Goal: Task Accomplishment & Management: Use online tool/utility

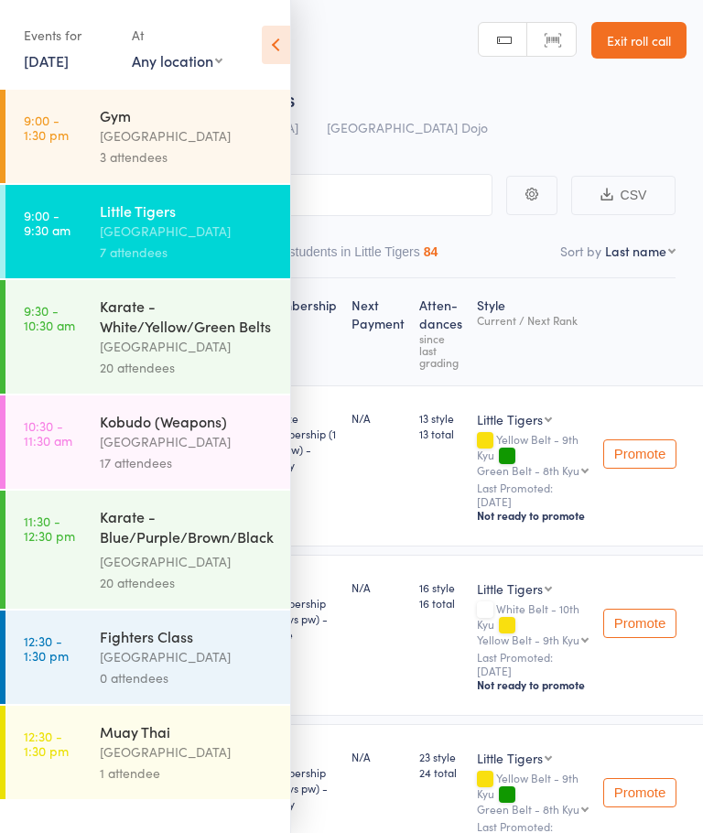
click at [271, 47] on icon at bounding box center [276, 45] width 28 height 38
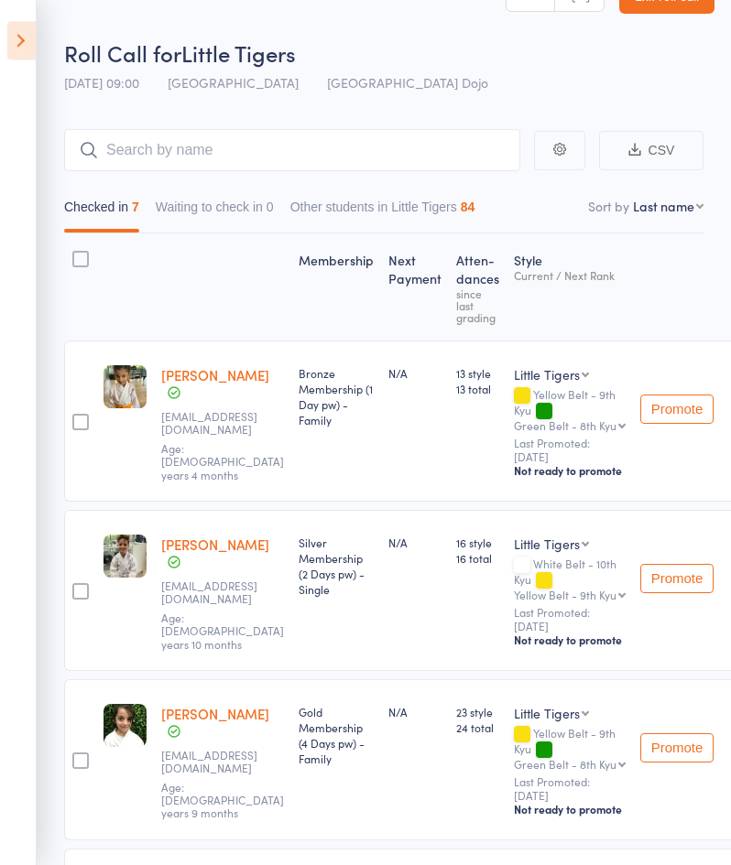
scroll to position [46, 0]
click at [24, 49] on icon at bounding box center [21, 40] width 28 height 38
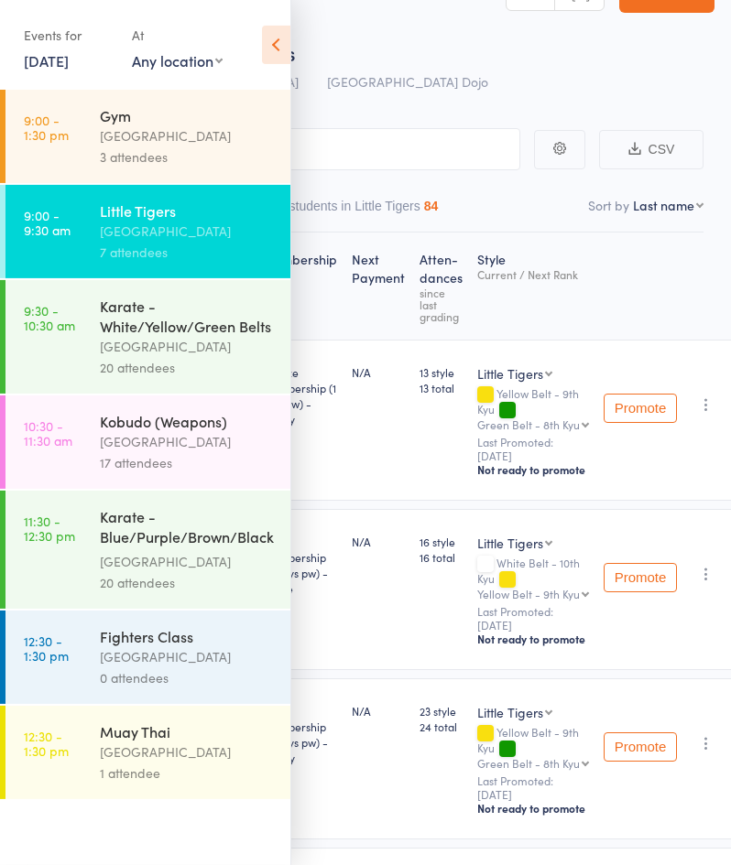
click at [200, 350] on div "[GEOGRAPHIC_DATA]" at bounding box center [187, 346] width 175 height 21
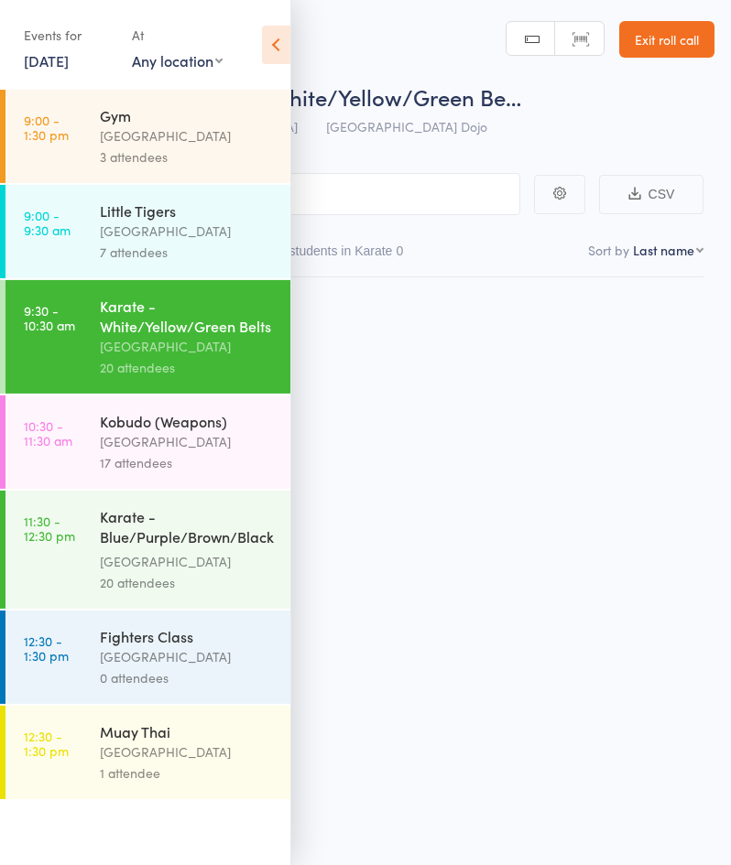
scroll to position [12, 0]
click at [278, 50] on icon at bounding box center [276, 45] width 28 height 38
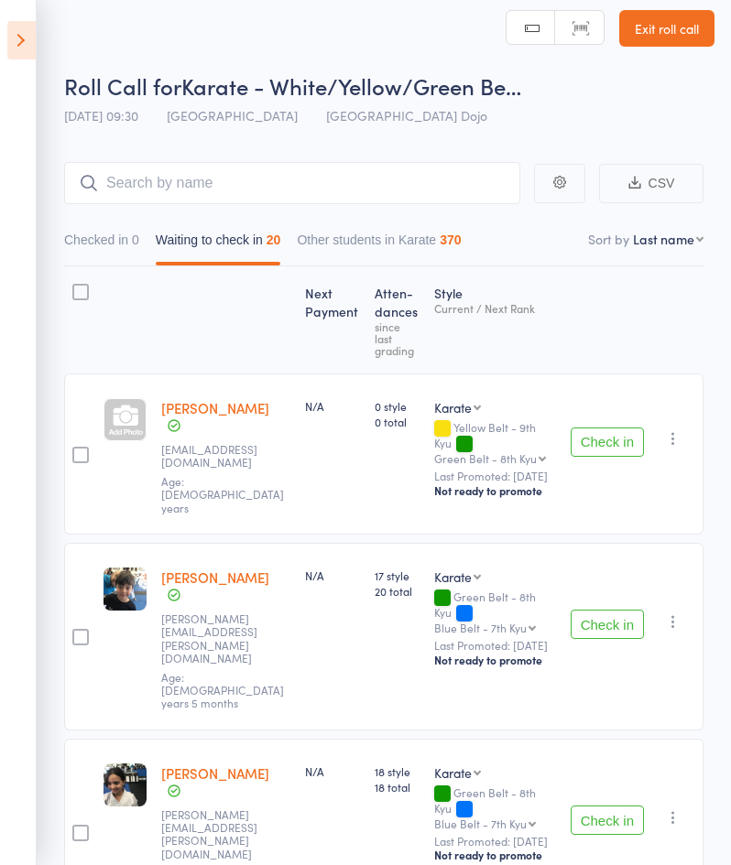
click at [691, 240] on select "First name Last name Birthday [DATE]? Behind on payments? Check in time Next pa…" at bounding box center [668, 239] width 71 height 18
select select "10"
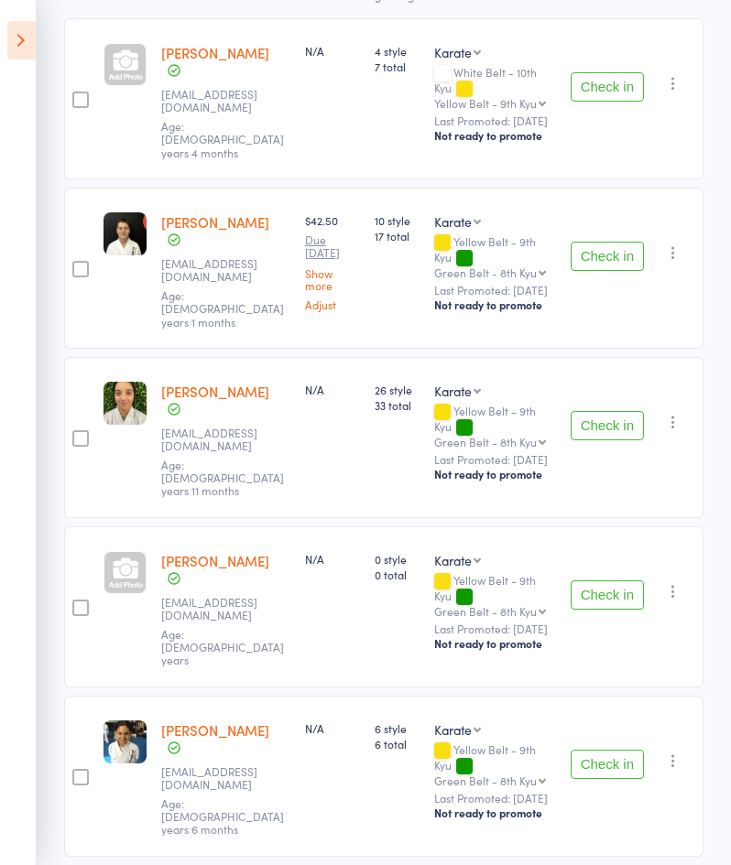
scroll to position [375, 0]
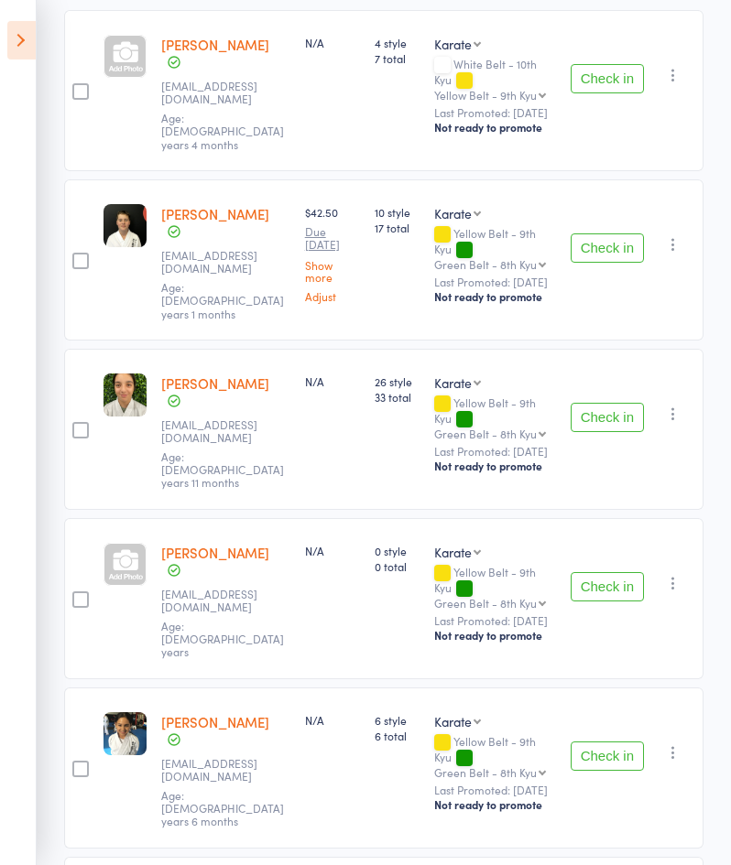
click at [473, 543] on select "Karate Kobudo (Weapons)" at bounding box center [457, 552] width 47 height 18
click at [489, 574] on div "Yellow Belt - 9th [PERSON_NAME] Belt - 8th [PERSON_NAME] Belt - 8th Kyu Blue Be…" at bounding box center [494, 587] width 121 height 43
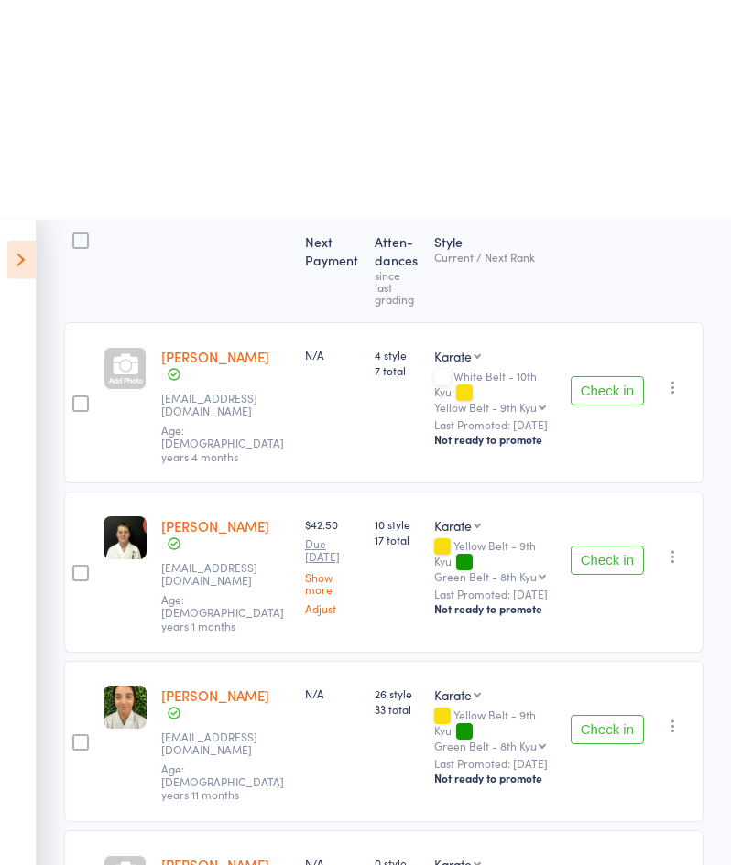
scroll to position [0, 0]
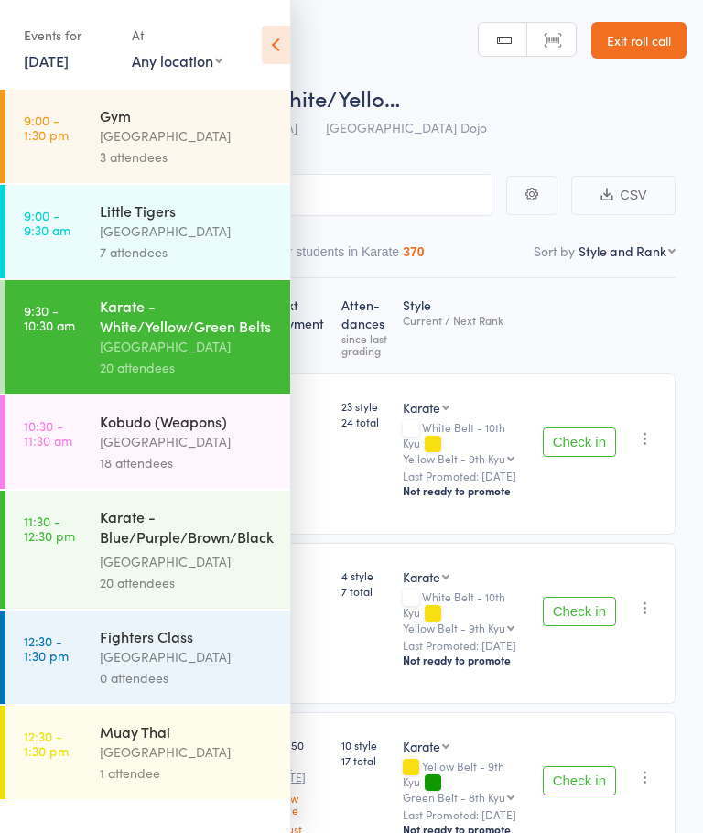
click at [278, 47] on icon at bounding box center [276, 45] width 28 height 38
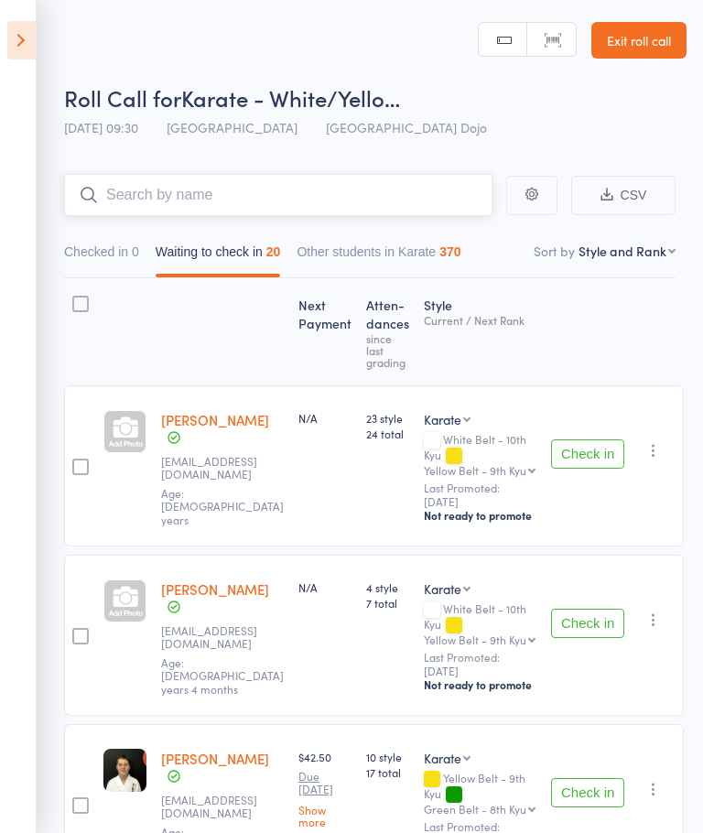
click at [235, 185] on input "search" at bounding box center [278, 195] width 429 height 42
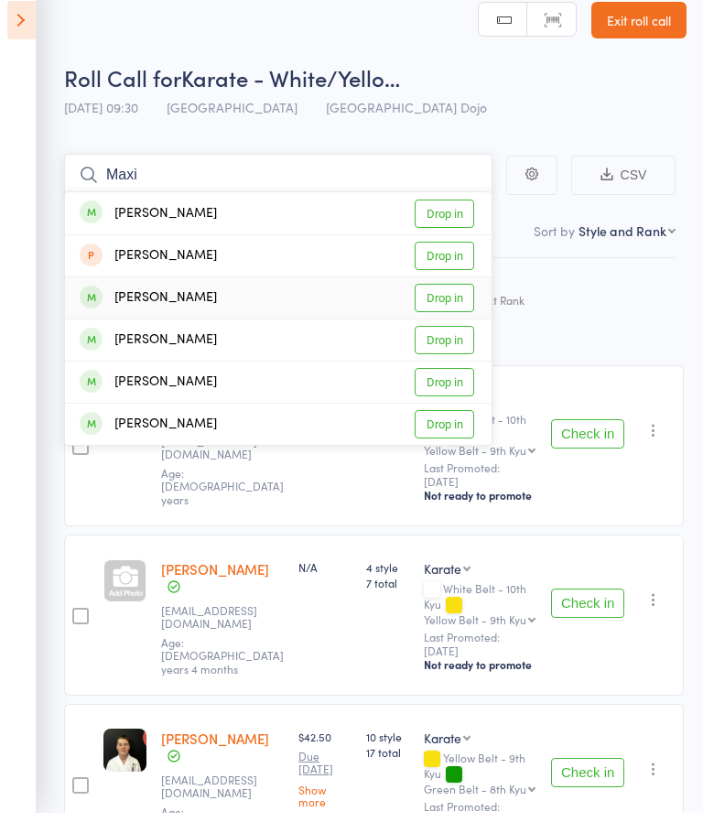
type input "Maxi"
click at [450, 304] on link "Drop in" at bounding box center [445, 318] width 60 height 28
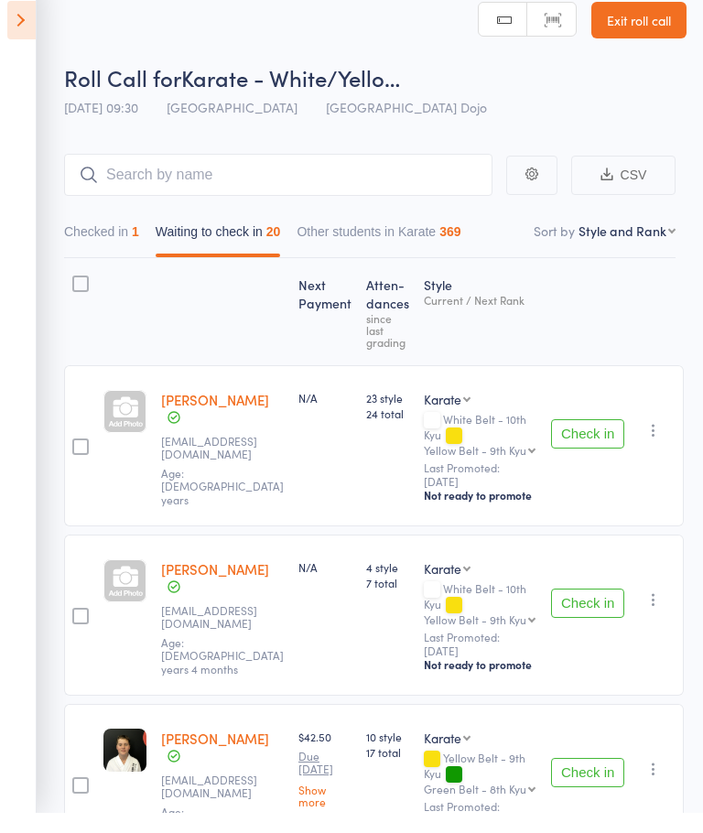
click at [590, 443] on button "Check in" at bounding box center [587, 454] width 73 height 29
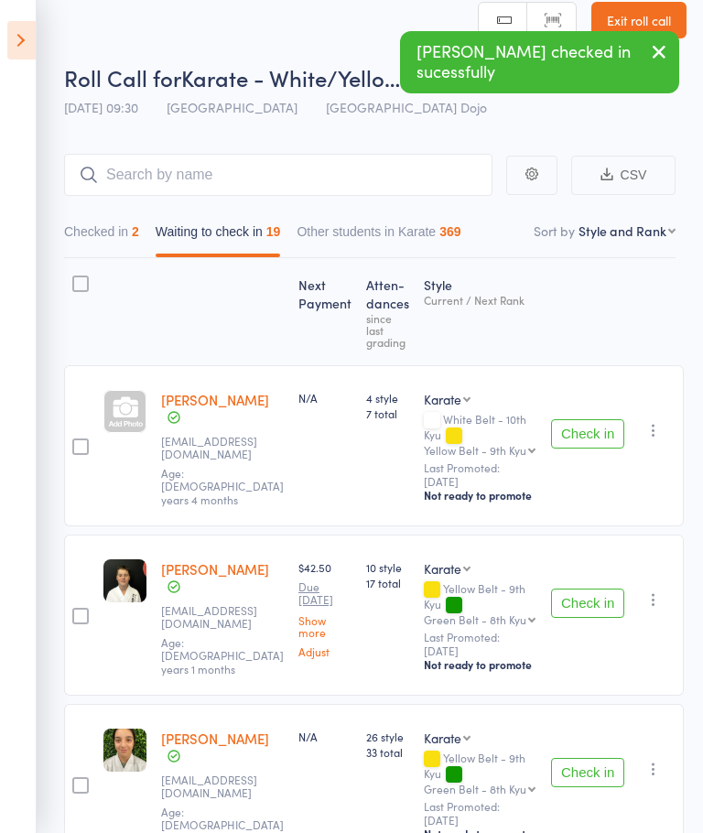
click at [579, 434] on button "Check in" at bounding box center [587, 433] width 73 height 29
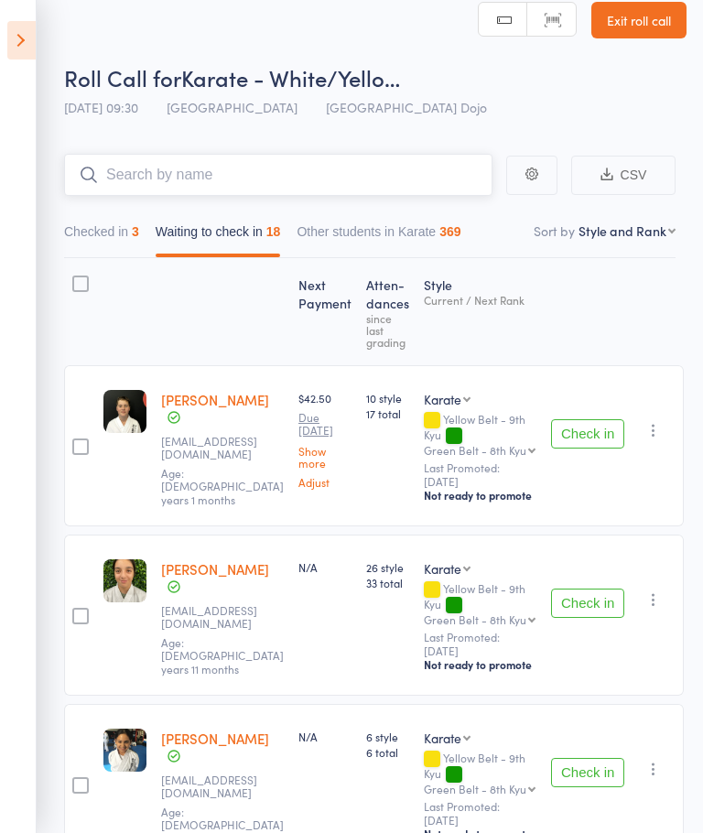
click at [388, 172] on input "search" at bounding box center [278, 175] width 429 height 42
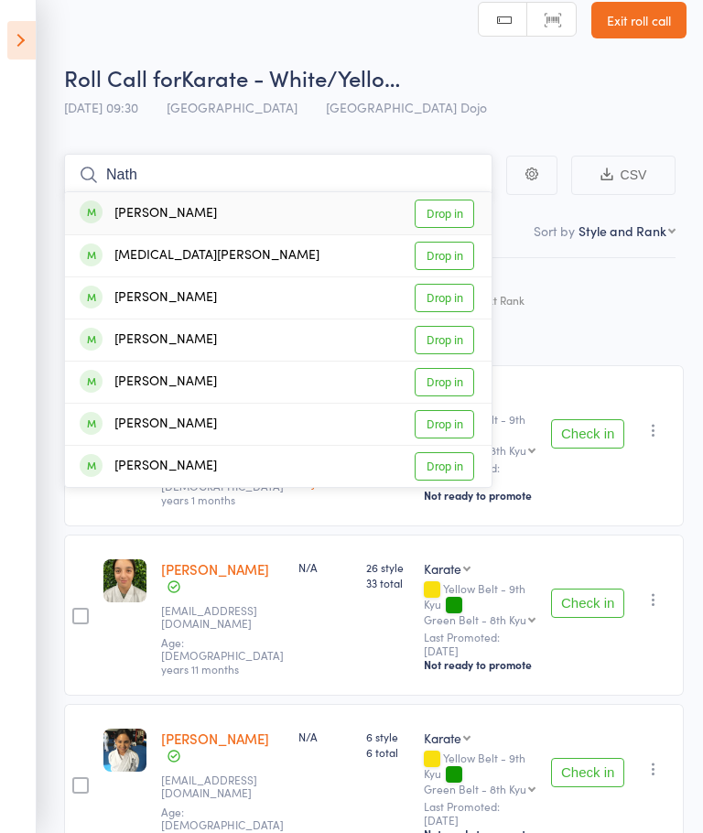
type input "Nath"
click at [453, 213] on link "Drop in" at bounding box center [445, 214] width 60 height 28
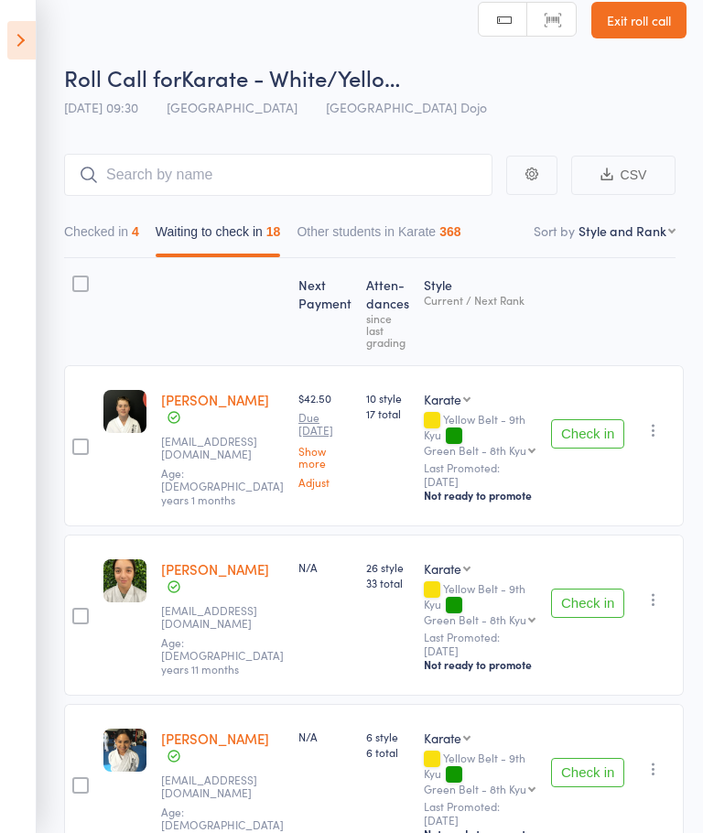
click at [595, 437] on button "Check in" at bounding box center [587, 433] width 73 height 29
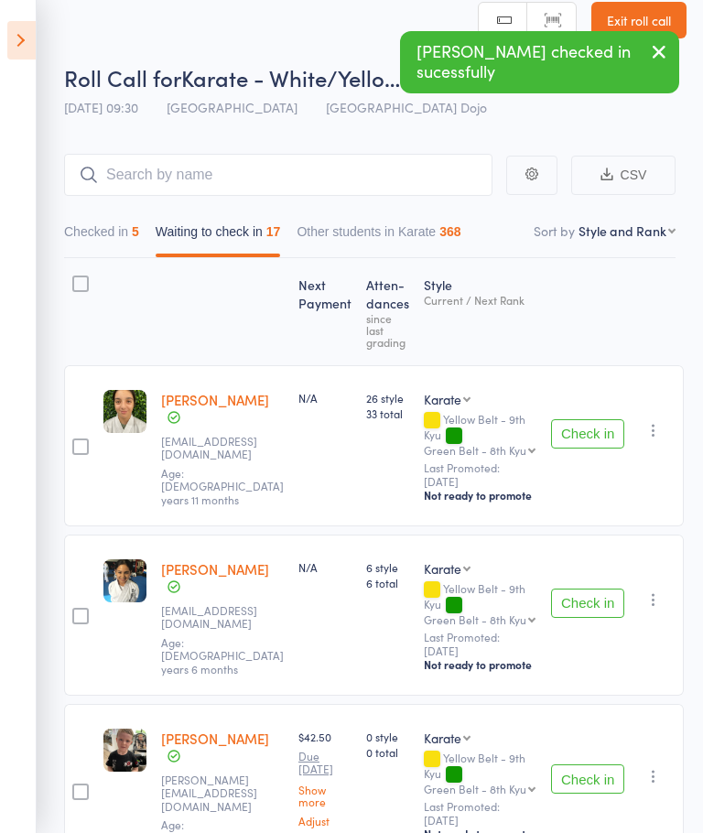
click at [611, 437] on button "Check in" at bounding box center [587, 433] width 73 height 29
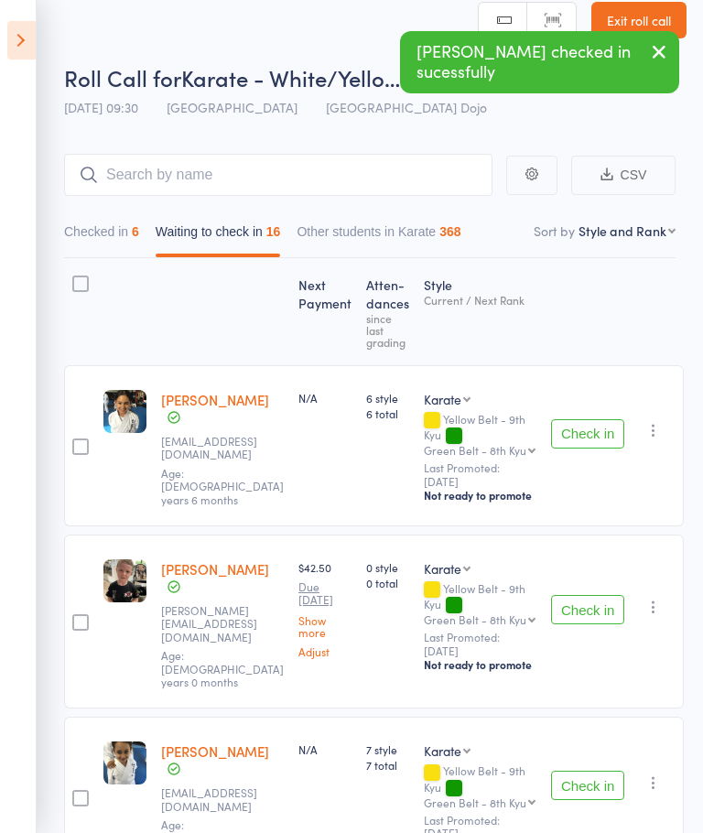
click at [599, 438] on button "Check in" at bounding box center [587, 433] width 73 height 29
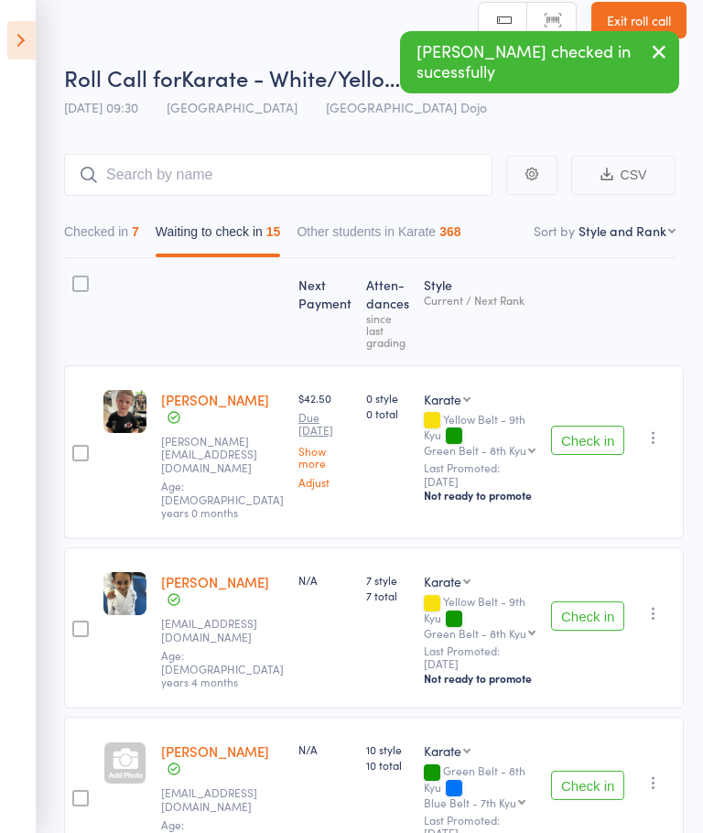
click at [515, 452] on select "Green Belt - 8th Kyu Blue Belt - 7th Kyu Purple Belt - 6th Kyu Purple Belt - 6t…" at bounding box center [480, 450] width 112 height 12
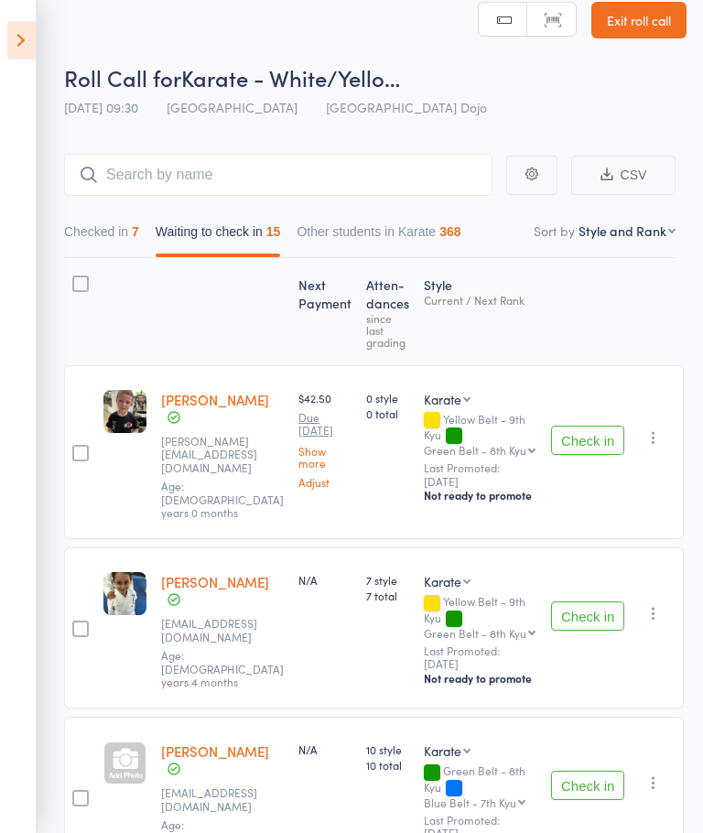
click at [645, 436] on icon "button" at bounding box center [654, 438] width 18 height 18
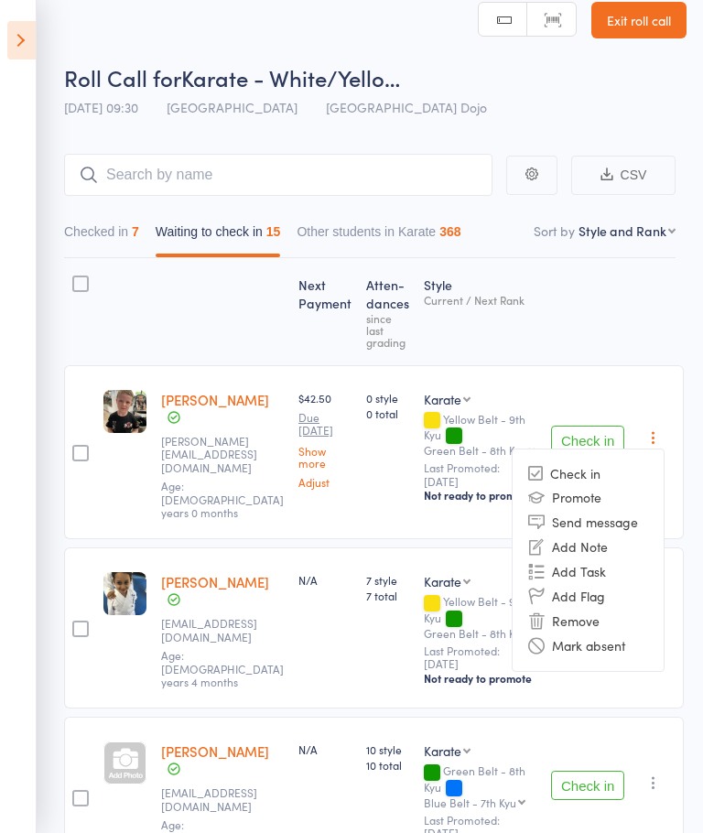
click at [610, 495] on li "Promote" at bounding box center [588, 497] width 151 height 25
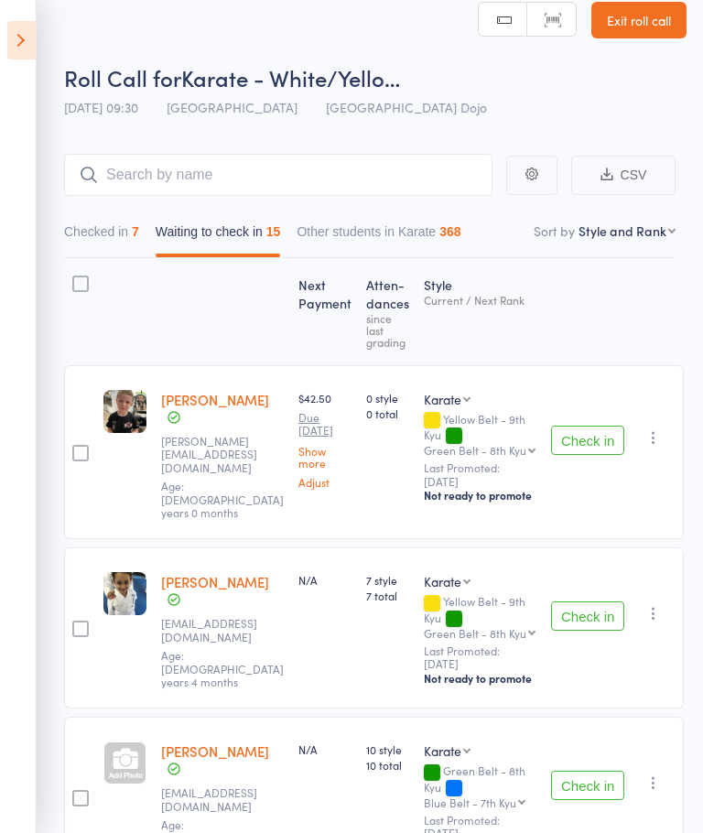
scroll to position [84, 0]
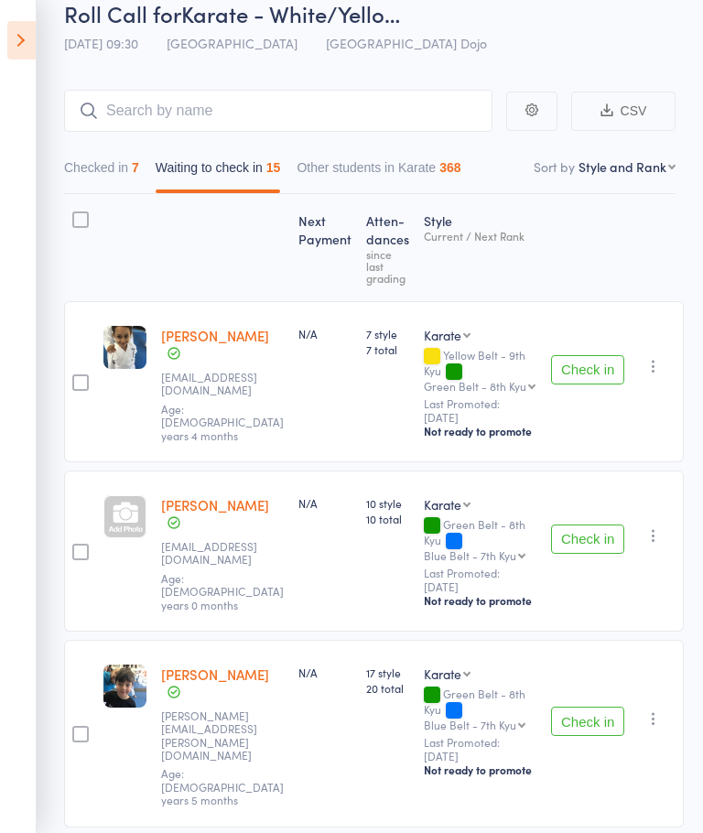
click at [600, 371] on button "Check in" at bounding box center [587, 369] width 73 height 29
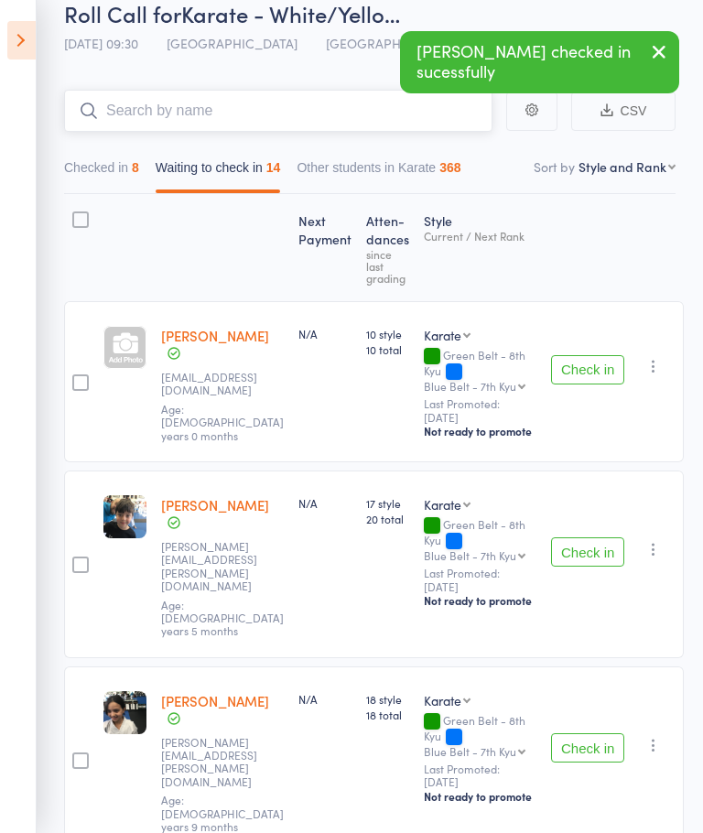
click at [332, 118] on input "search" at bounding box center [278, 111] width 429 height 42
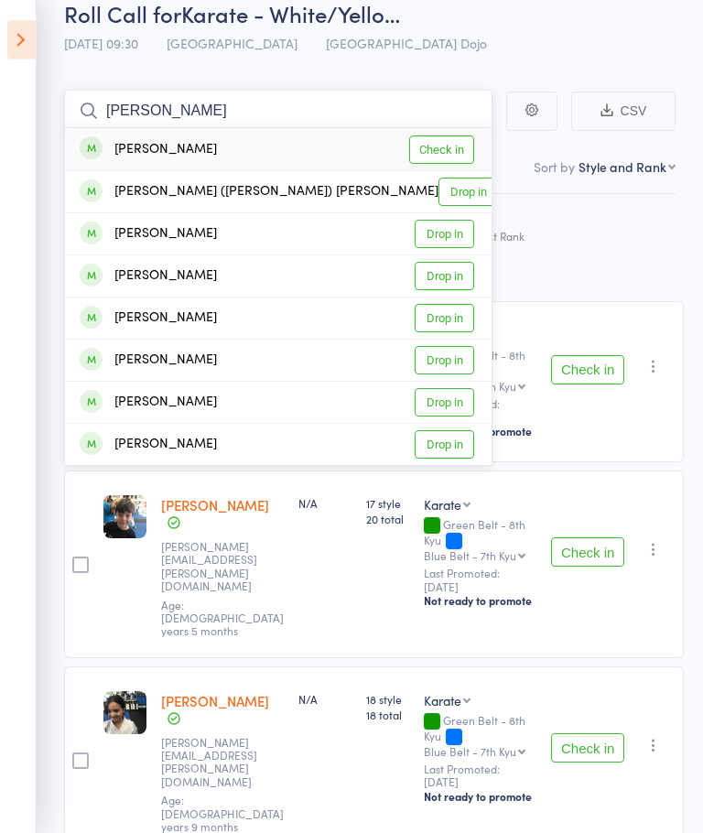
type input "Mathew"
click at [465, 151] on link "Check in" at bounding box center [441, 150] width 65 height 28
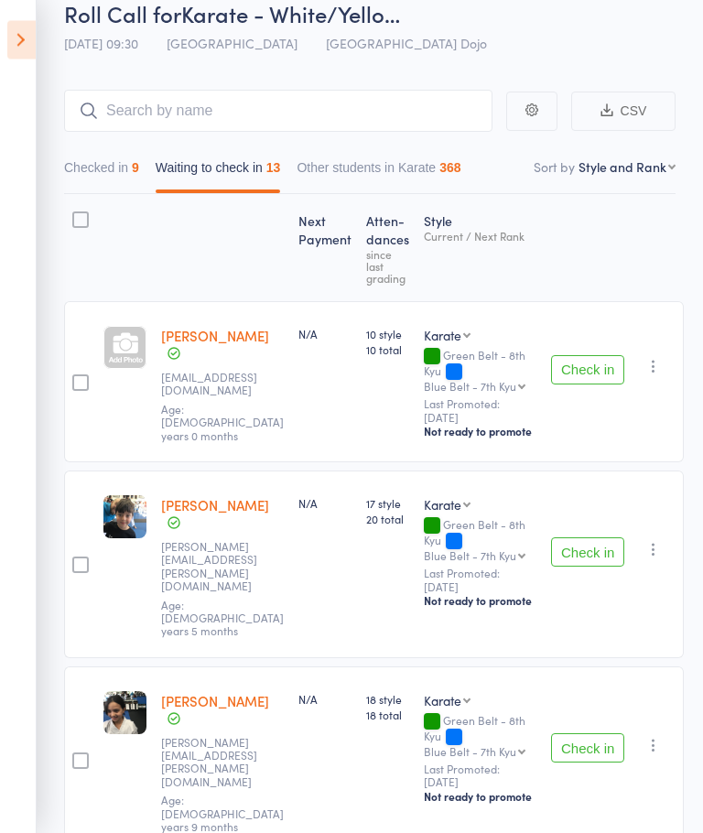
click at [589, 375] on button "Check in" at bounding box center [587, 370] width 73 height 29
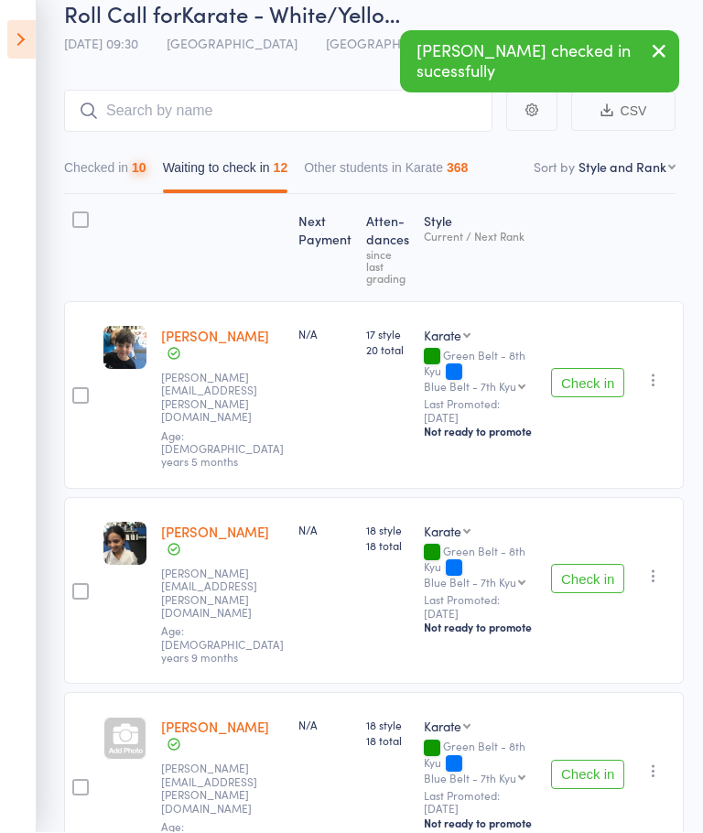
scroll to position [84, 0]
click at [584, 375] on button "Check in" at bounding box center [587, 382] width 73 height 29
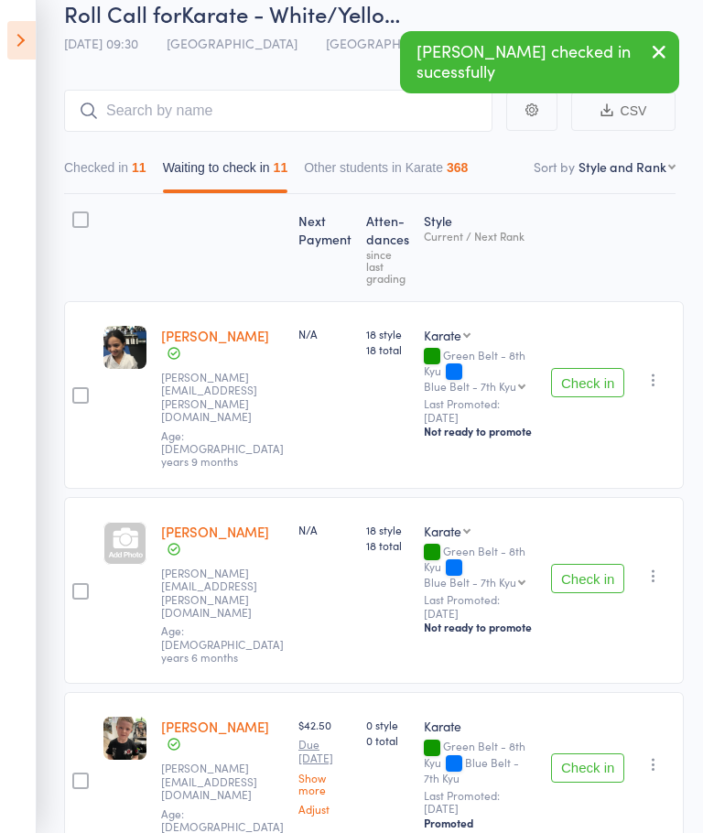
click at [593, 370] on button "Check in" at bounding box center [587, 382] width 73 height 29
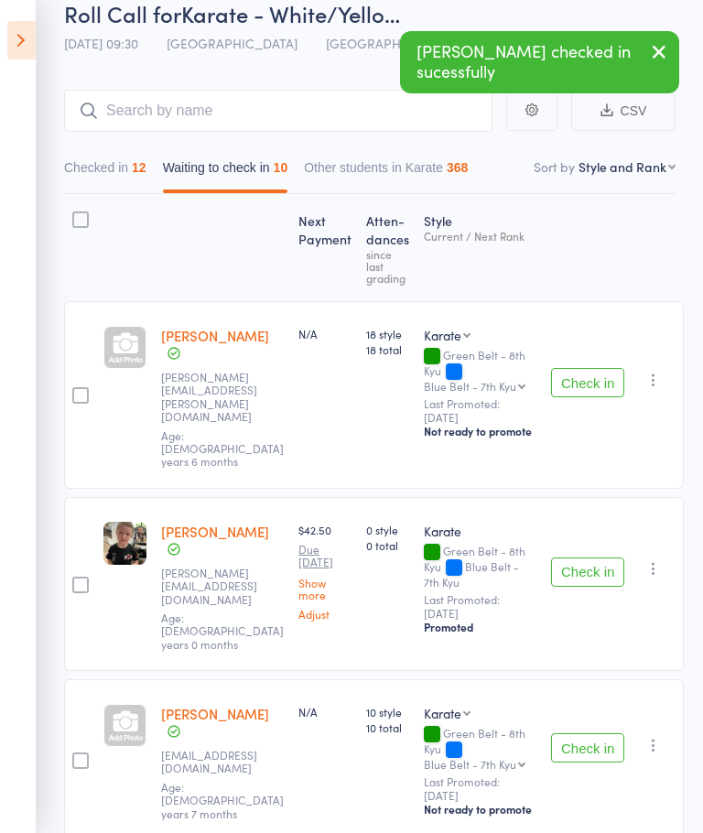
click at [573, 369] on button "Check in" at bounding box center [587, 382] width 73 height 29
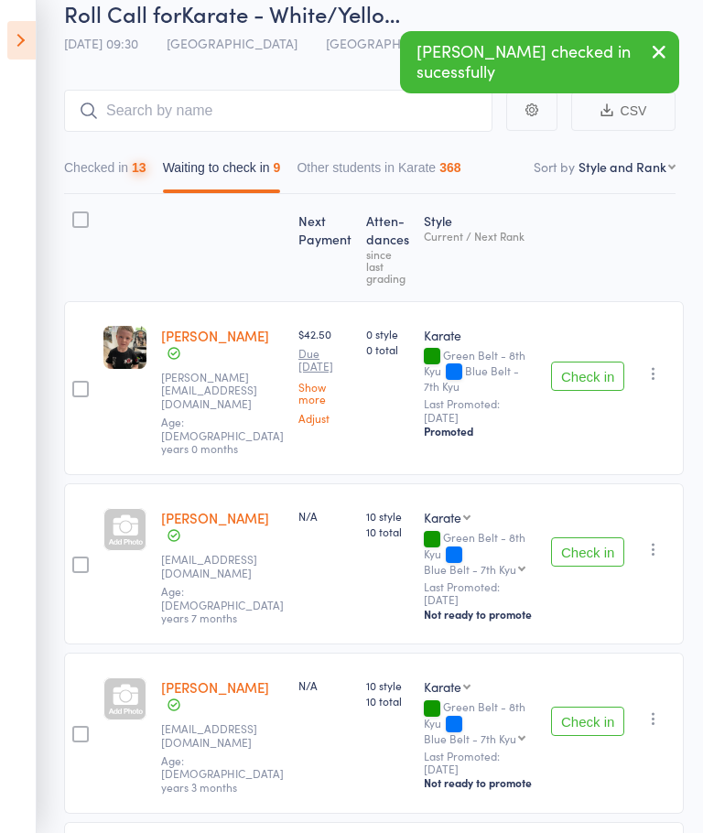
click at [592, 375] on button "Check in" at bounding box center [587, 376] width 73 height 29
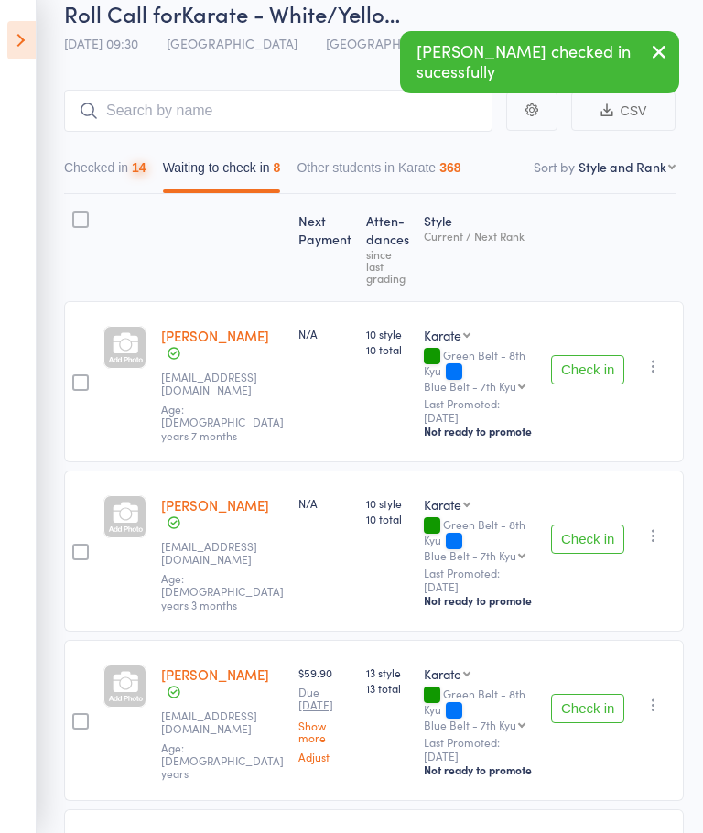
click at [589, 372] on button "Check in" at bounding box center [587, 369] width 73 height 29
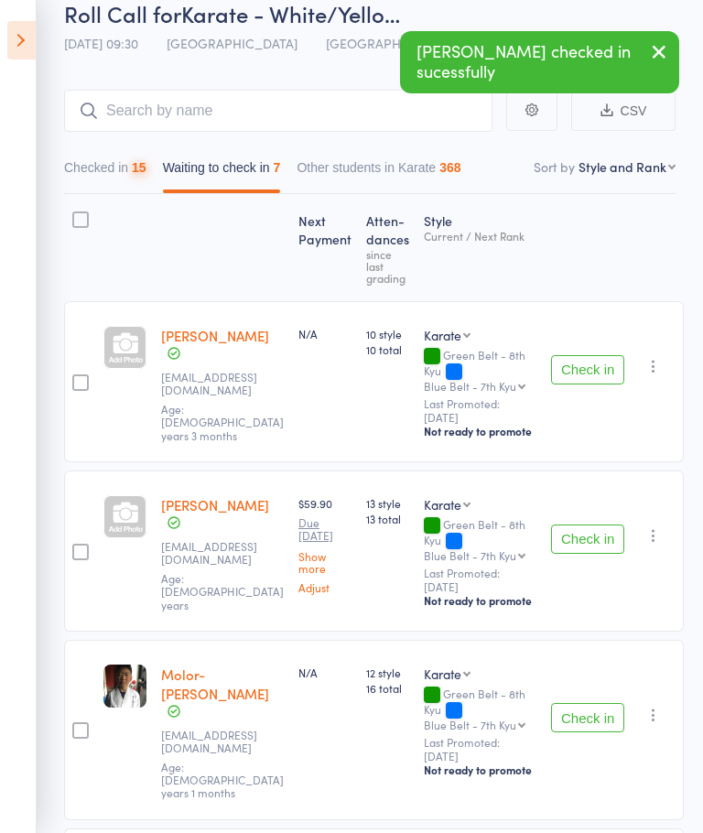
click at [594, 368] on button "Check in" at bounding box center [587, 369] width 73 height 29
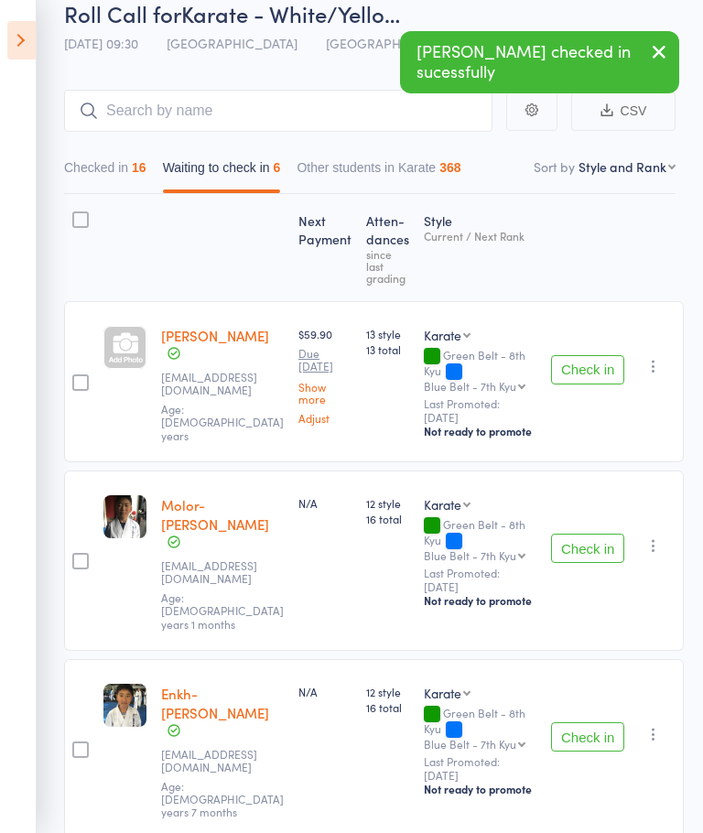
click at [587, 372] on button "Check in" at bounding box center [587, 369] width 73 height 29
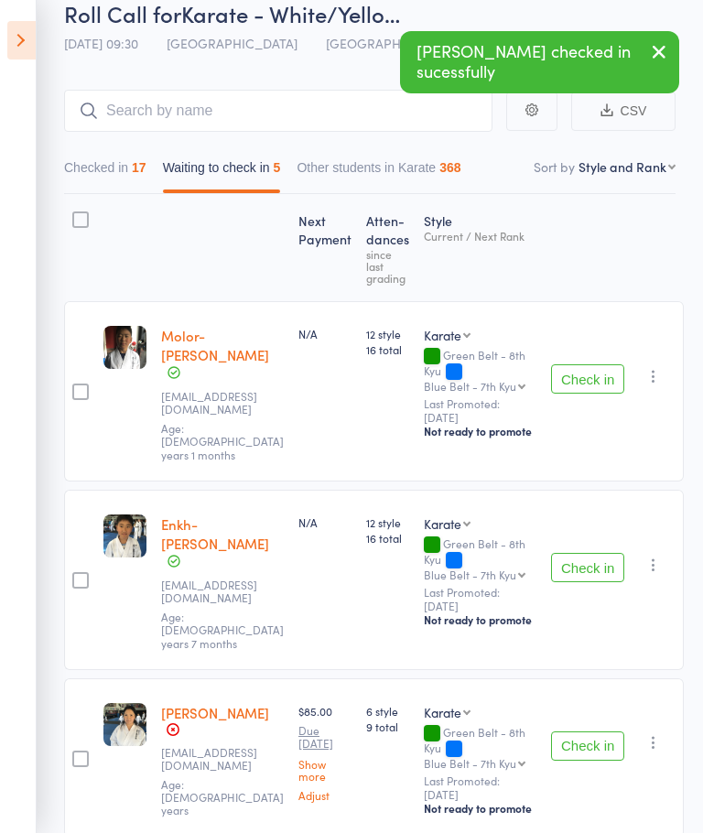
click at [584, 367] on button "Check in" at bounding box center [587, 379] width 73 height 29
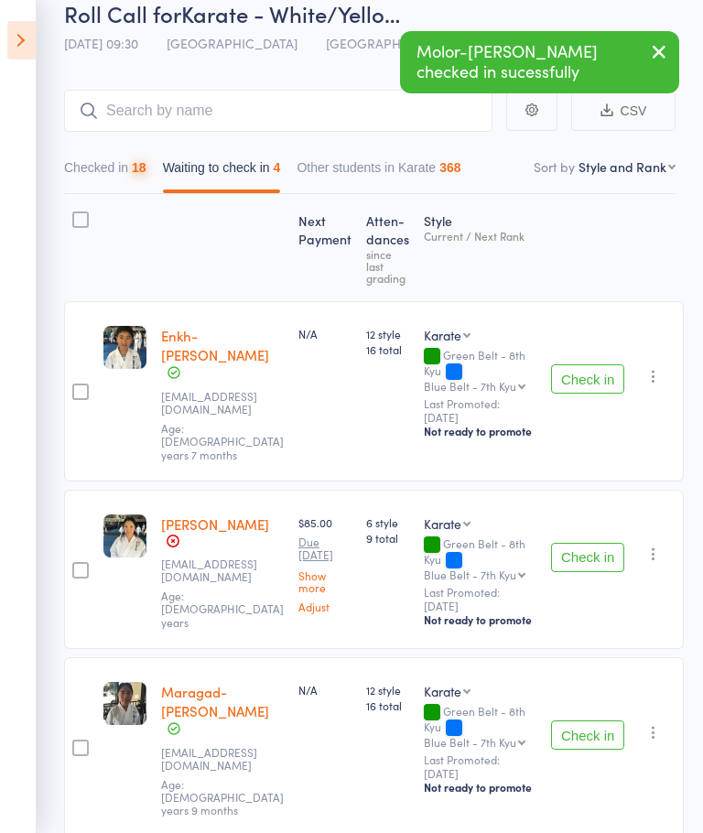
click at [600, 367] on button "Check in" at bounding box center [587, 379] width 73 height 29
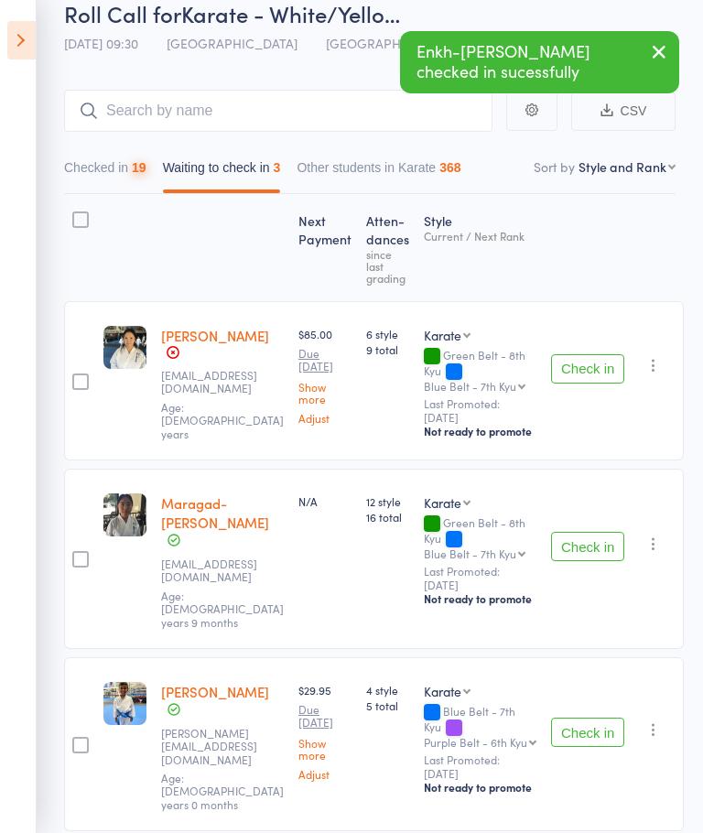
click at [596, 370] on button "Check in" at bounding box center [587, 368] width 73 height 29
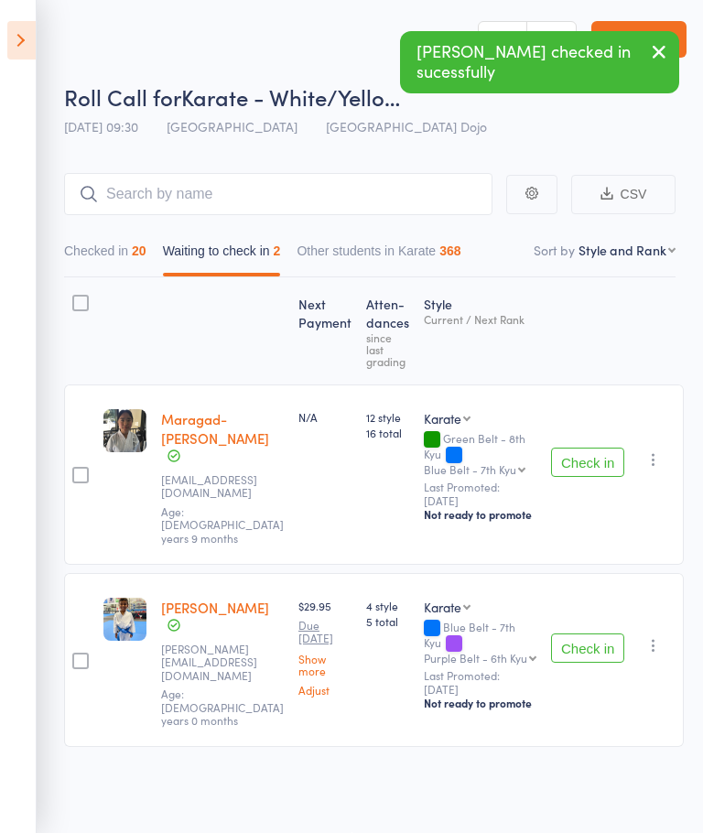
click at [594, 448] on button "Check in" at bounding box center [587, 462] width 73 height 29
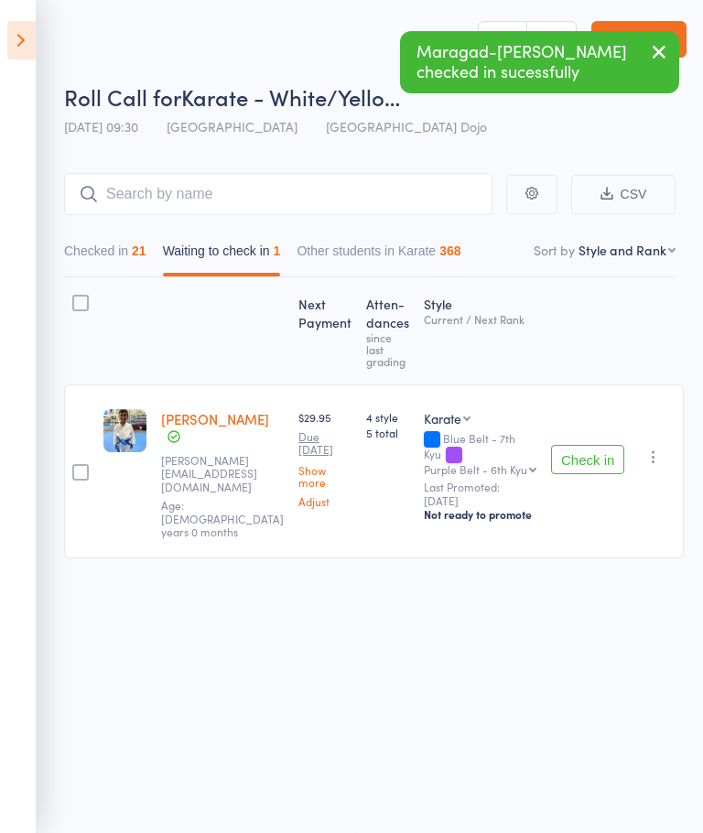
click at [581, 445] on button "Check in" at bounding box center [587, 459] width 73 height 29
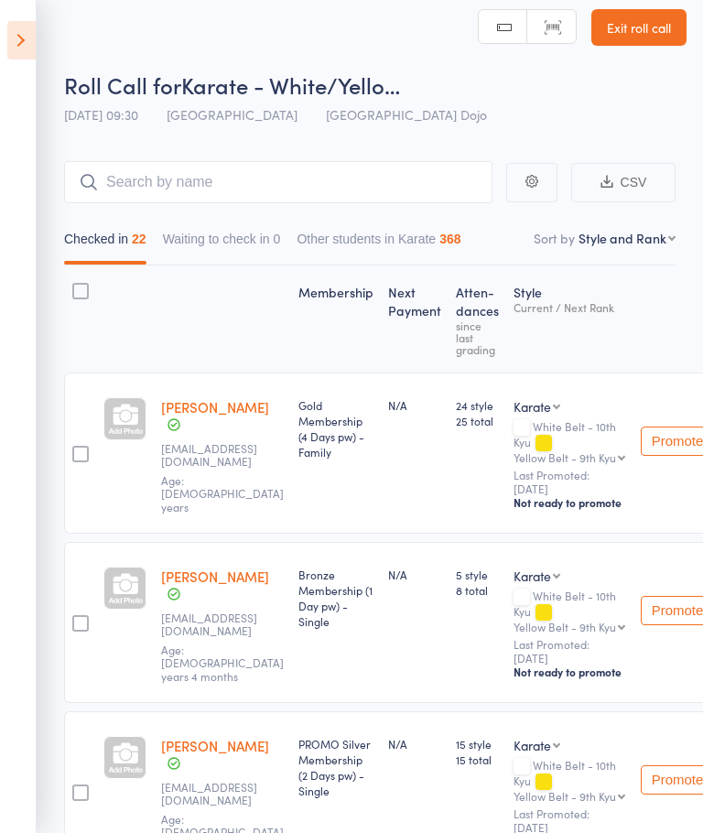
click at [21, 49] on icon at bounding box center [21, 40] width 28 height 38
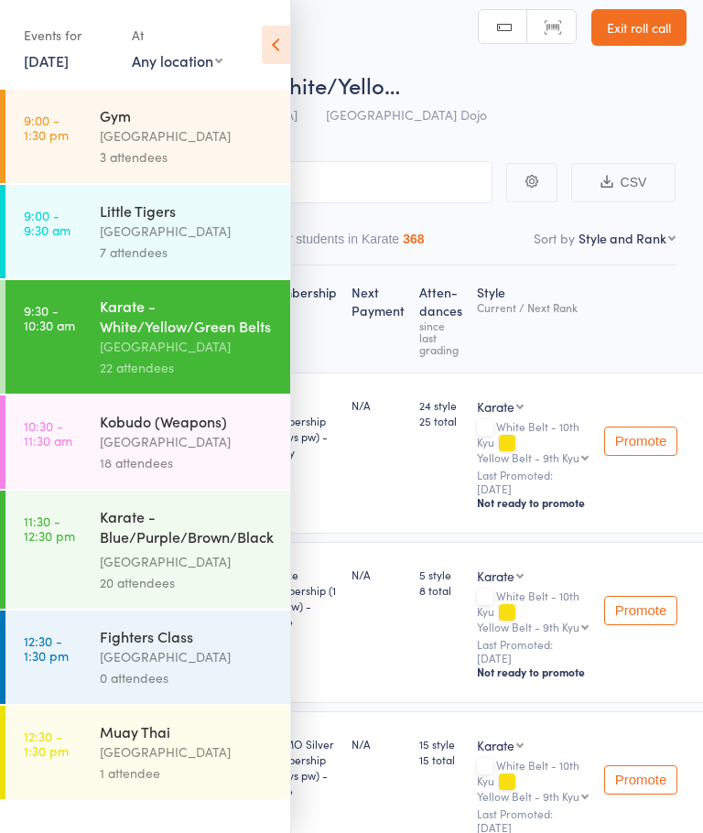
click at [262, 46] on icon at bounding box center [276, 45] width 28 height 38
